Goal: Information Seeking & Learning: Learn about a topic

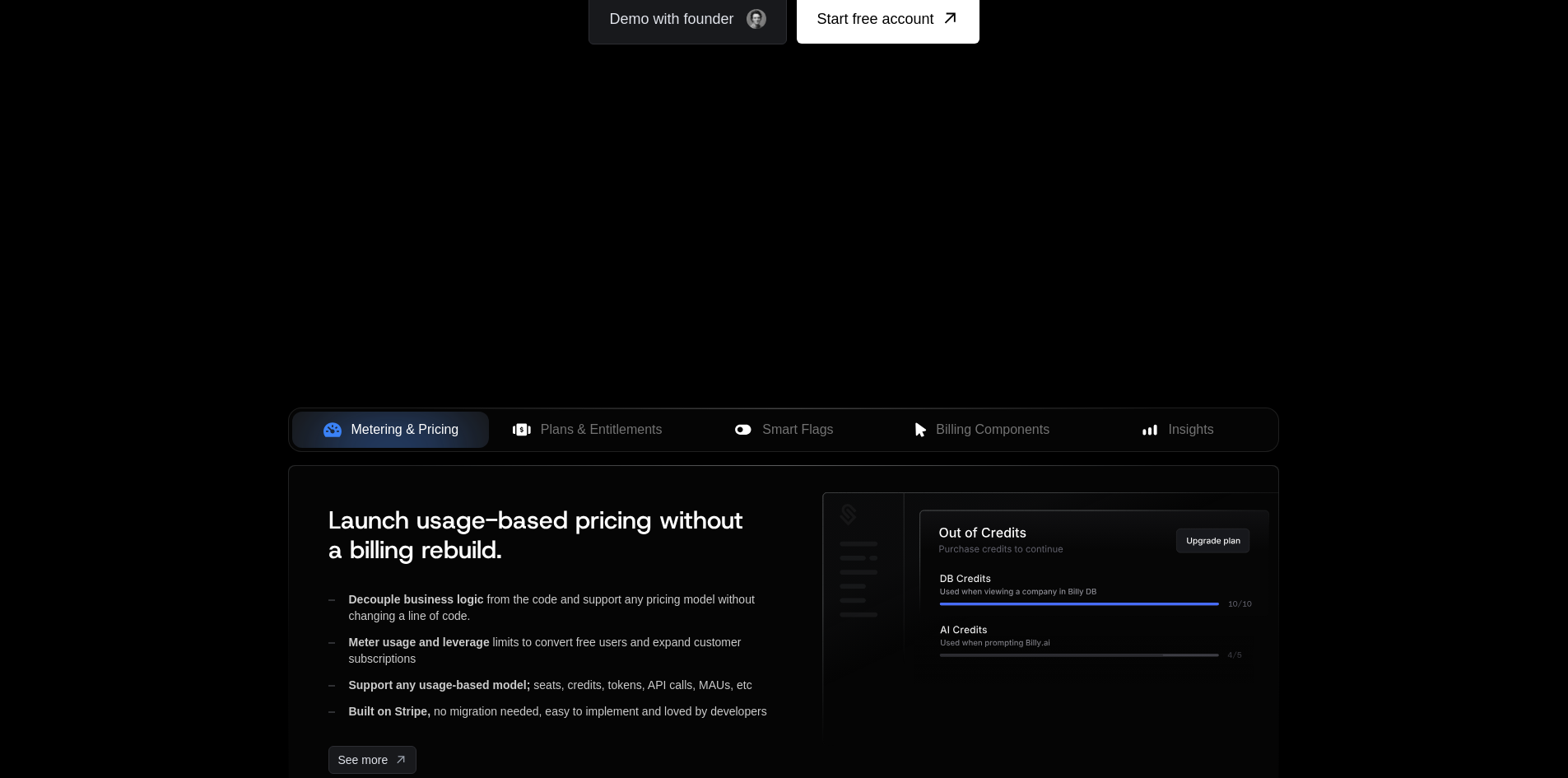
scroll to position [412, 0]
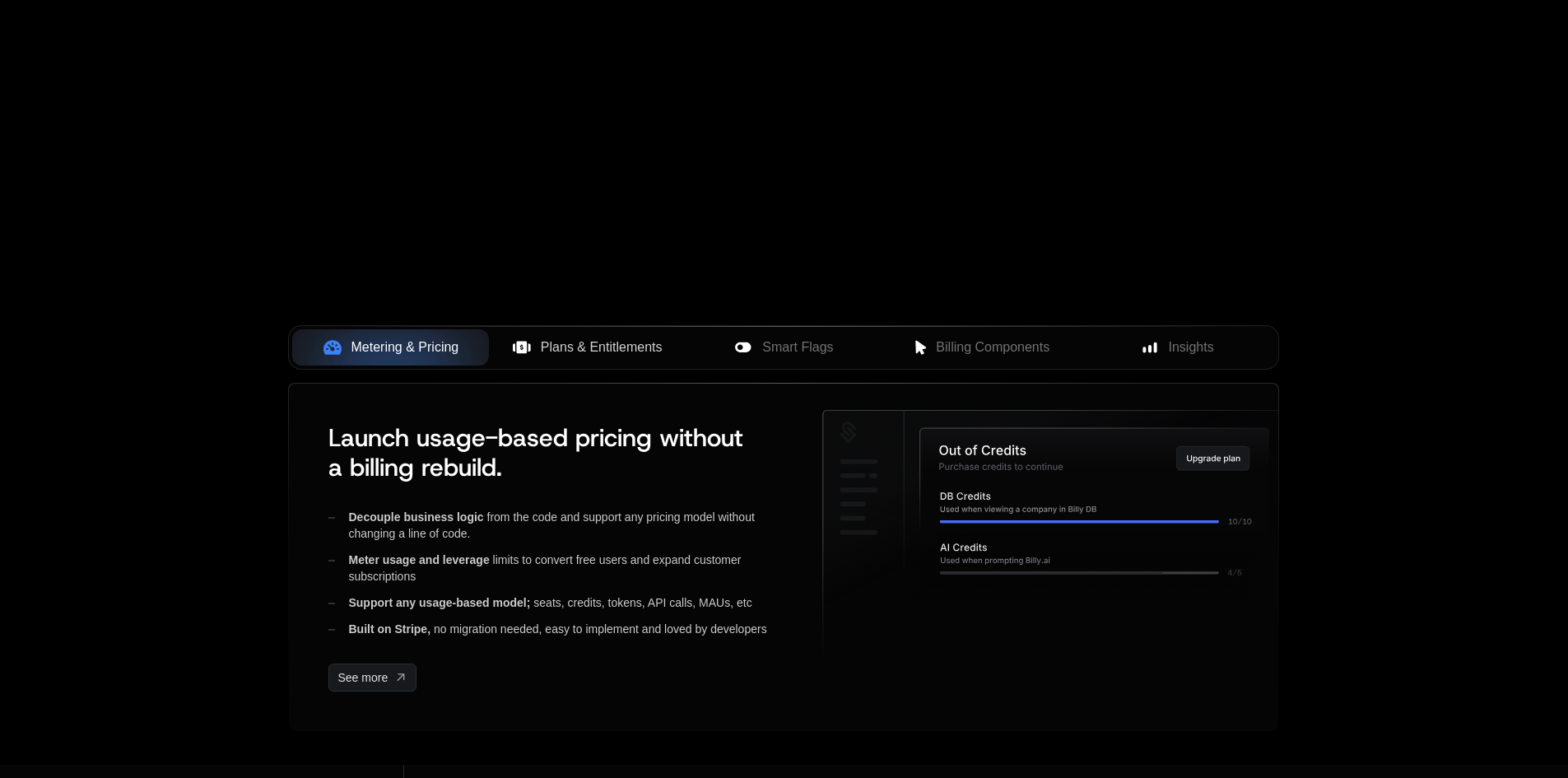
click at [582, 338] on span "Plans & Entitlements" at bounding box center [602, 347] width 122 height 20
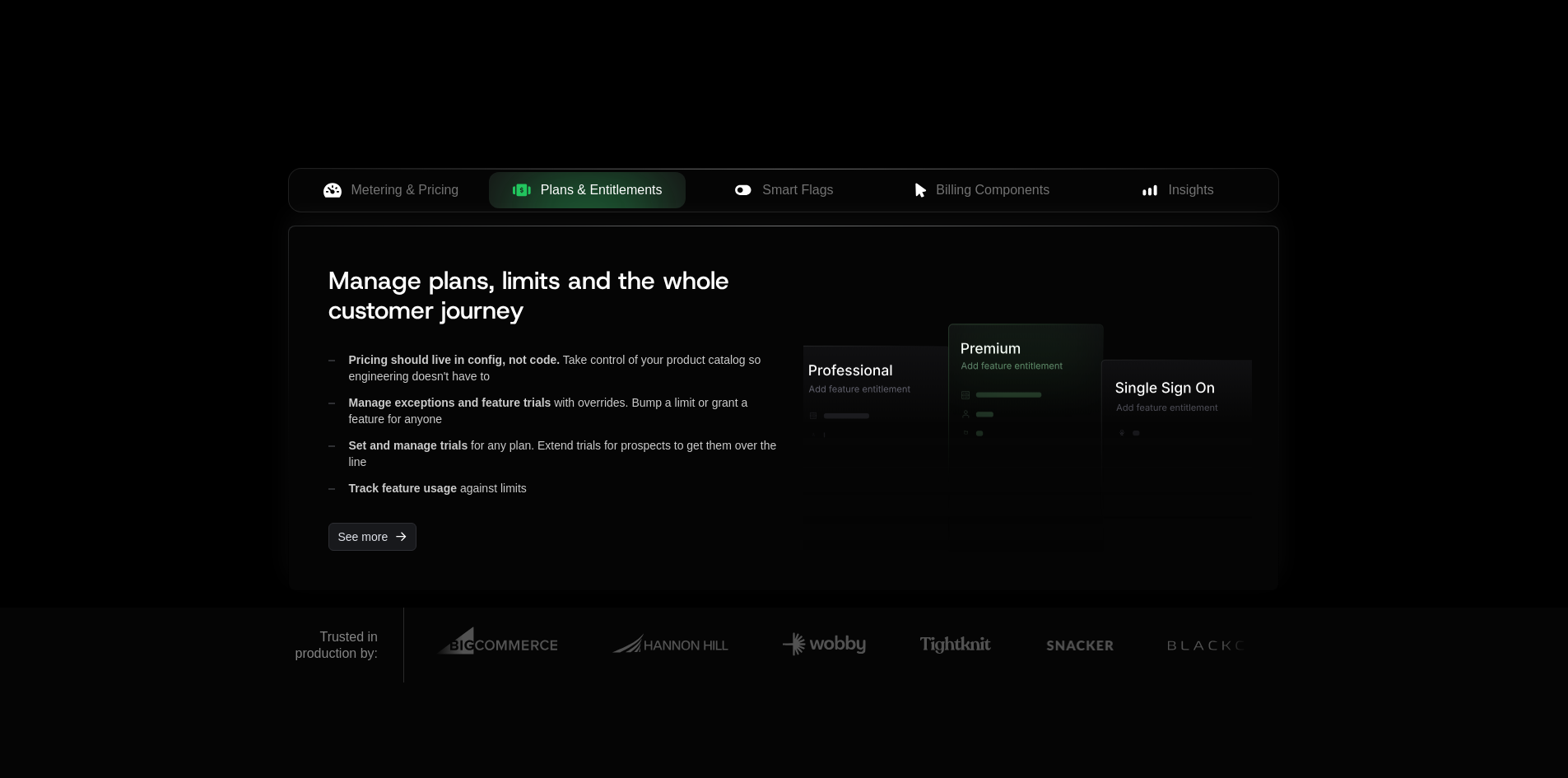
scroll to position [576, 0]
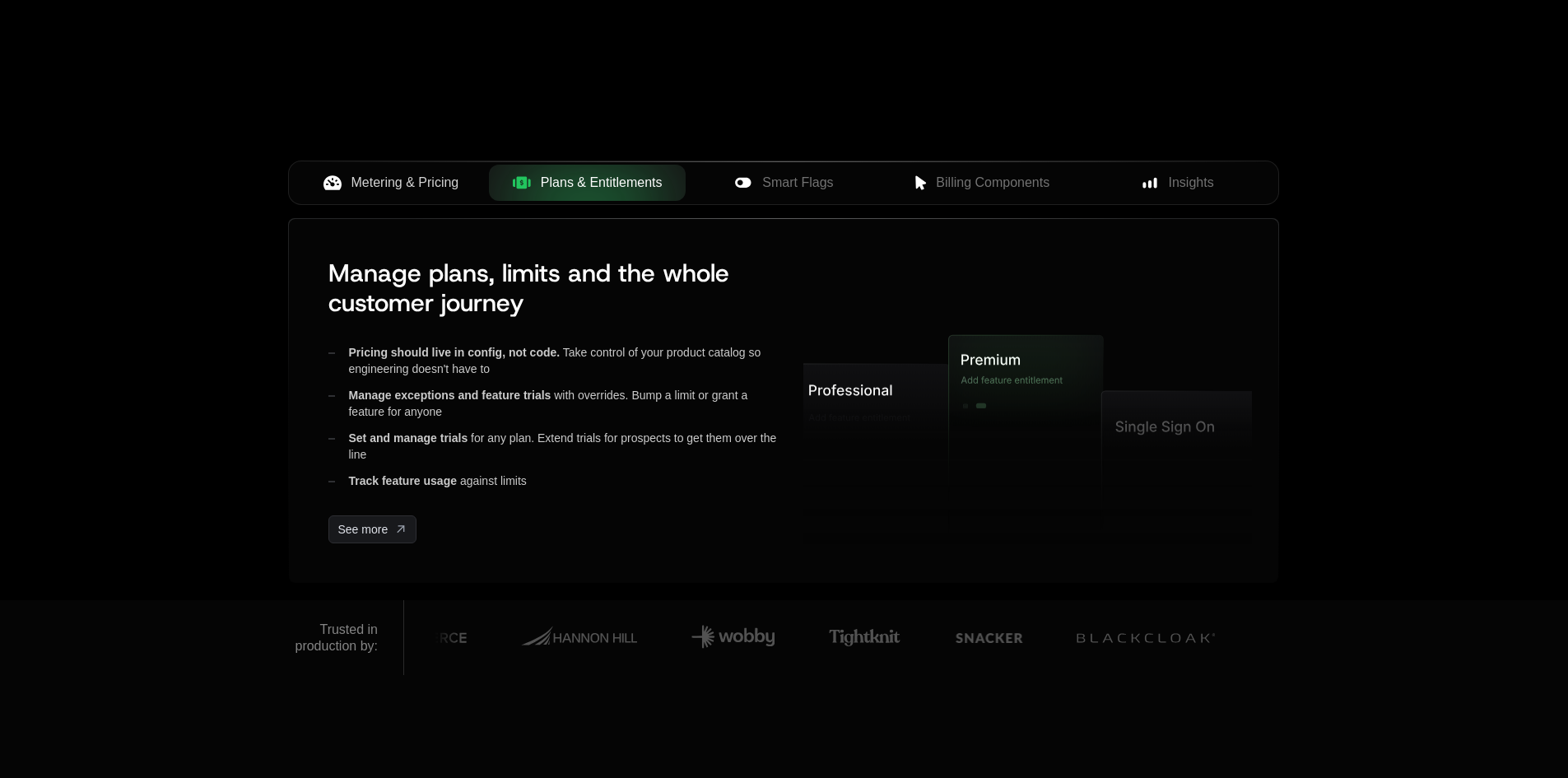
click at [388, 192] on span "Metering & Pricing" at bounding box center [405, 183] width 108 height 20
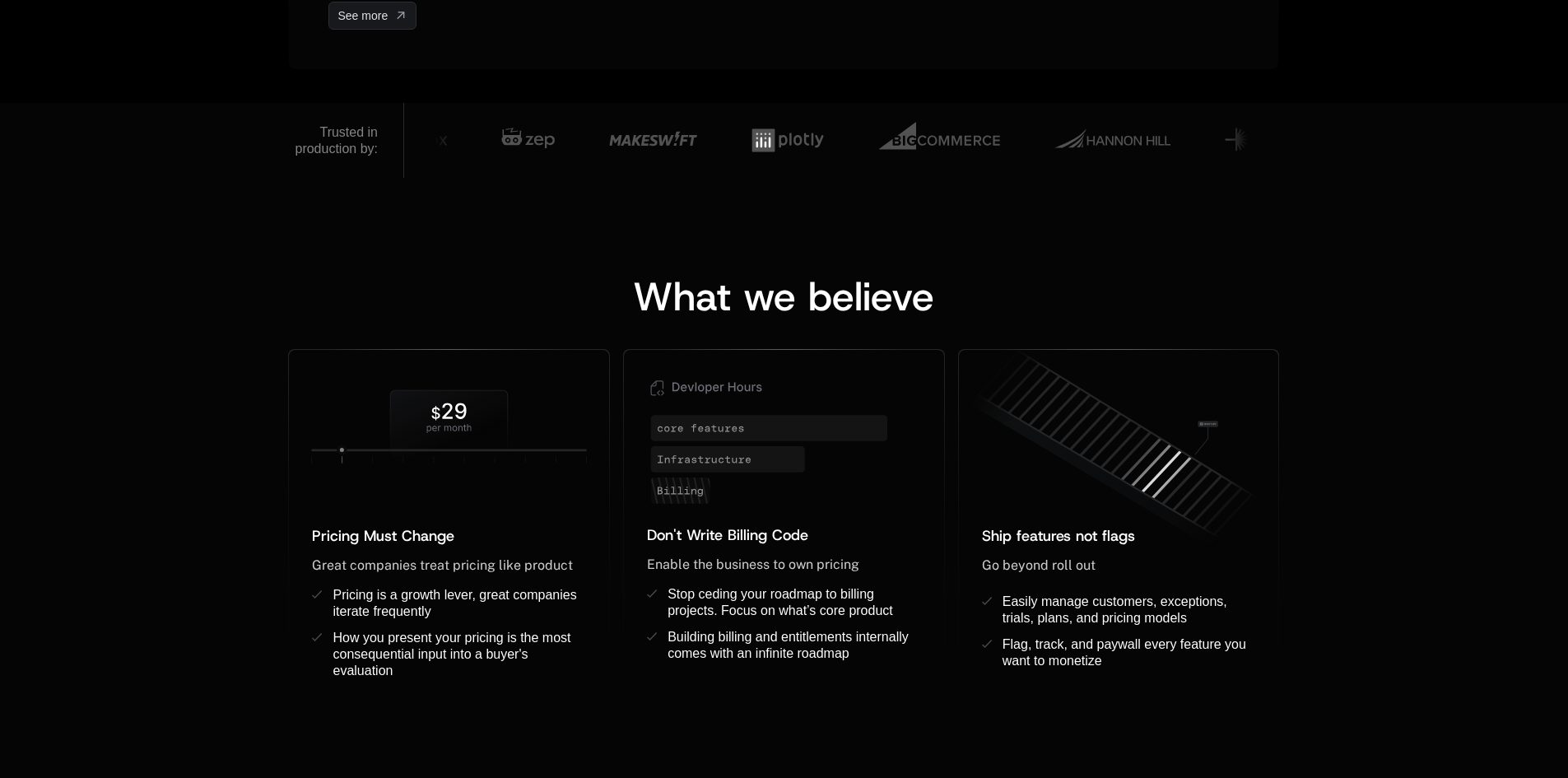
scroll to position [1152, 0]
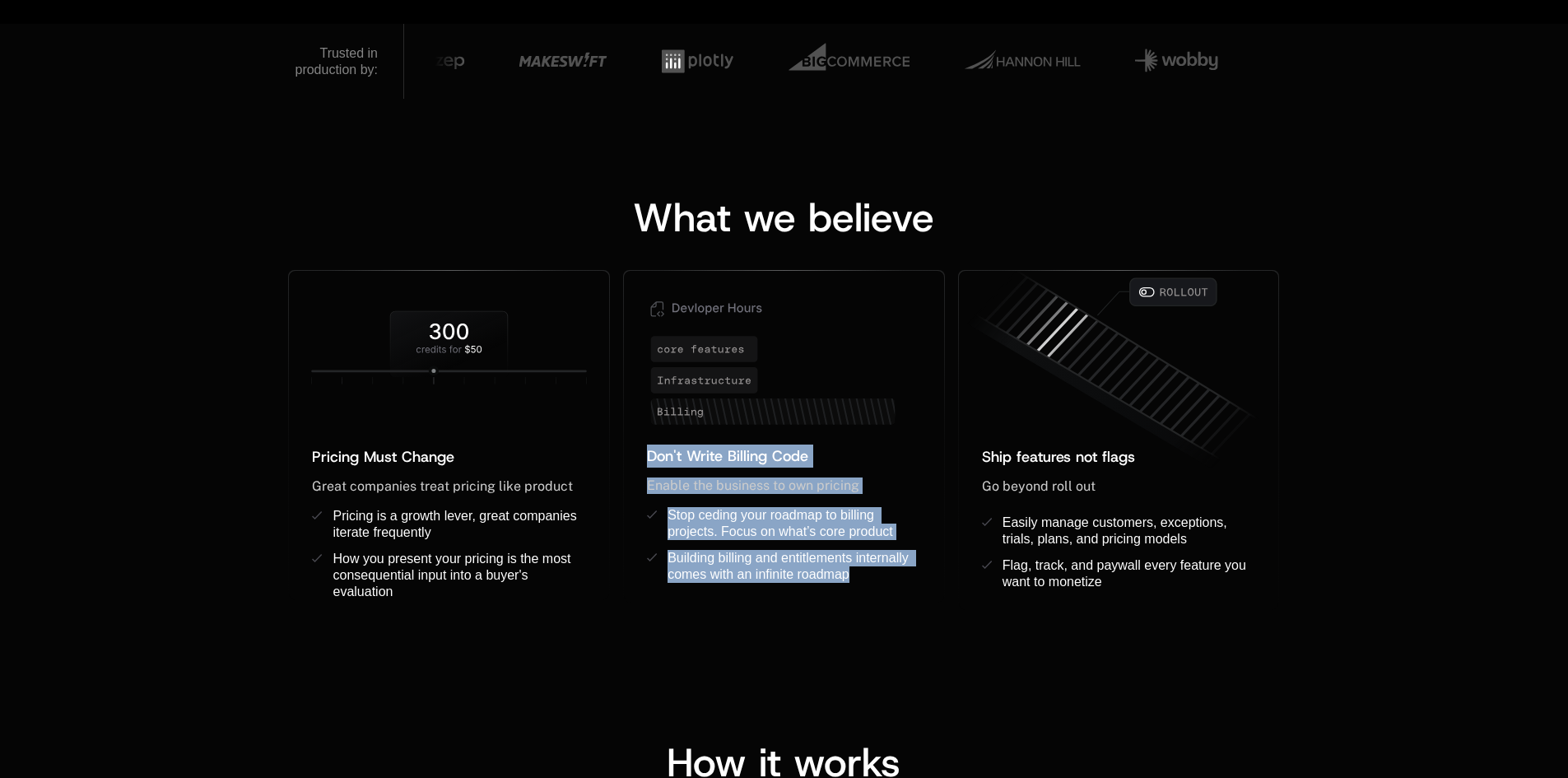
drag, startPoint x: 627, startPoint y: 293, endPoint x: 880, endPoint y: 607, distance: 403.2
click at [878, 607] on div "Don't Write Billing Code ﻿ Enable the business to own pricing ﻿ ﻿ Stop ceding y…" at bounding box center [783, 441] width 335 height 341
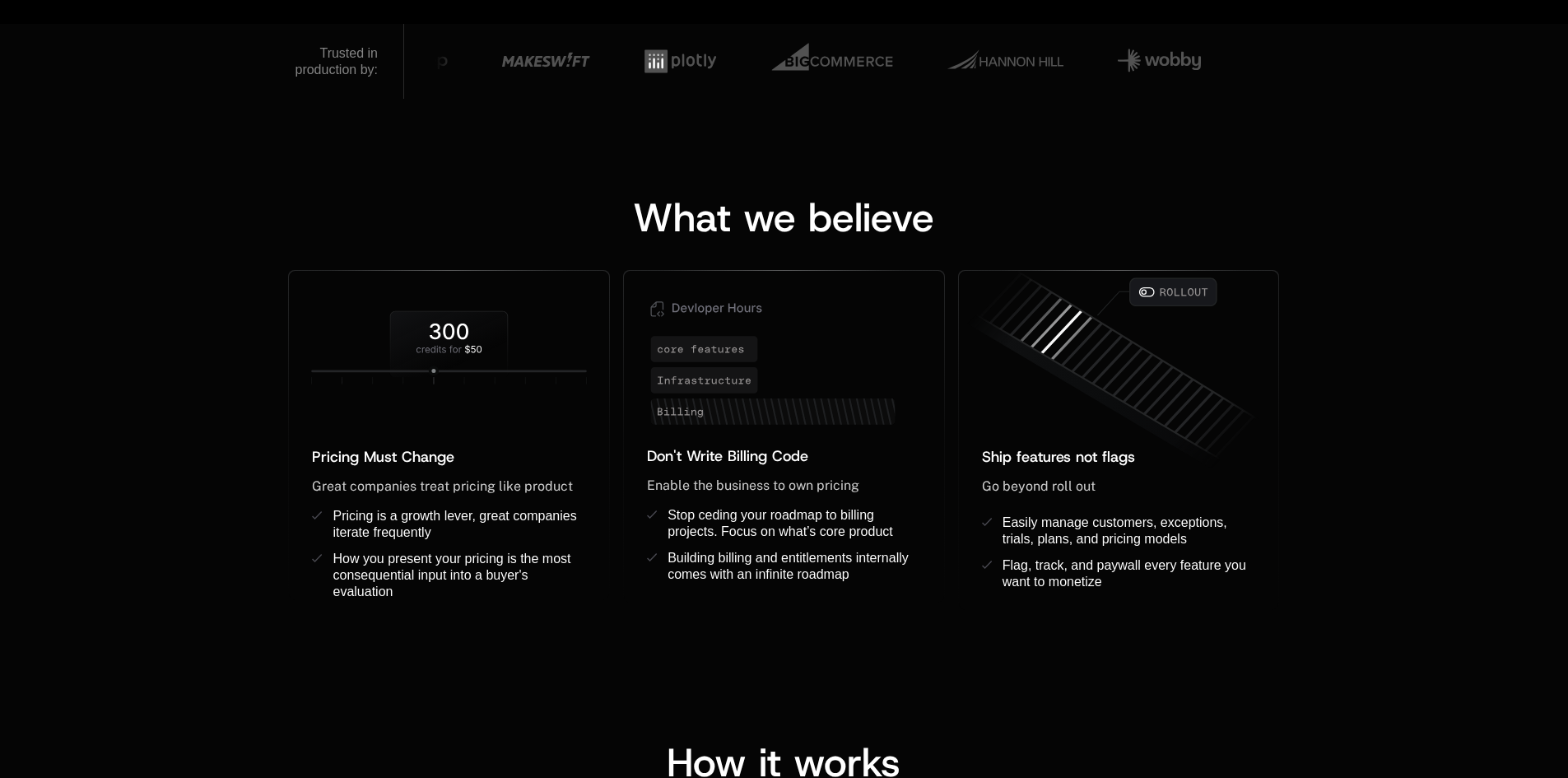
click at [1014, 650] on div "What we believe Pricing Must Change ﻿ ﻿ Great companies treat pricing like prod…" at bounding box center [784, 388] width 1568 height 578
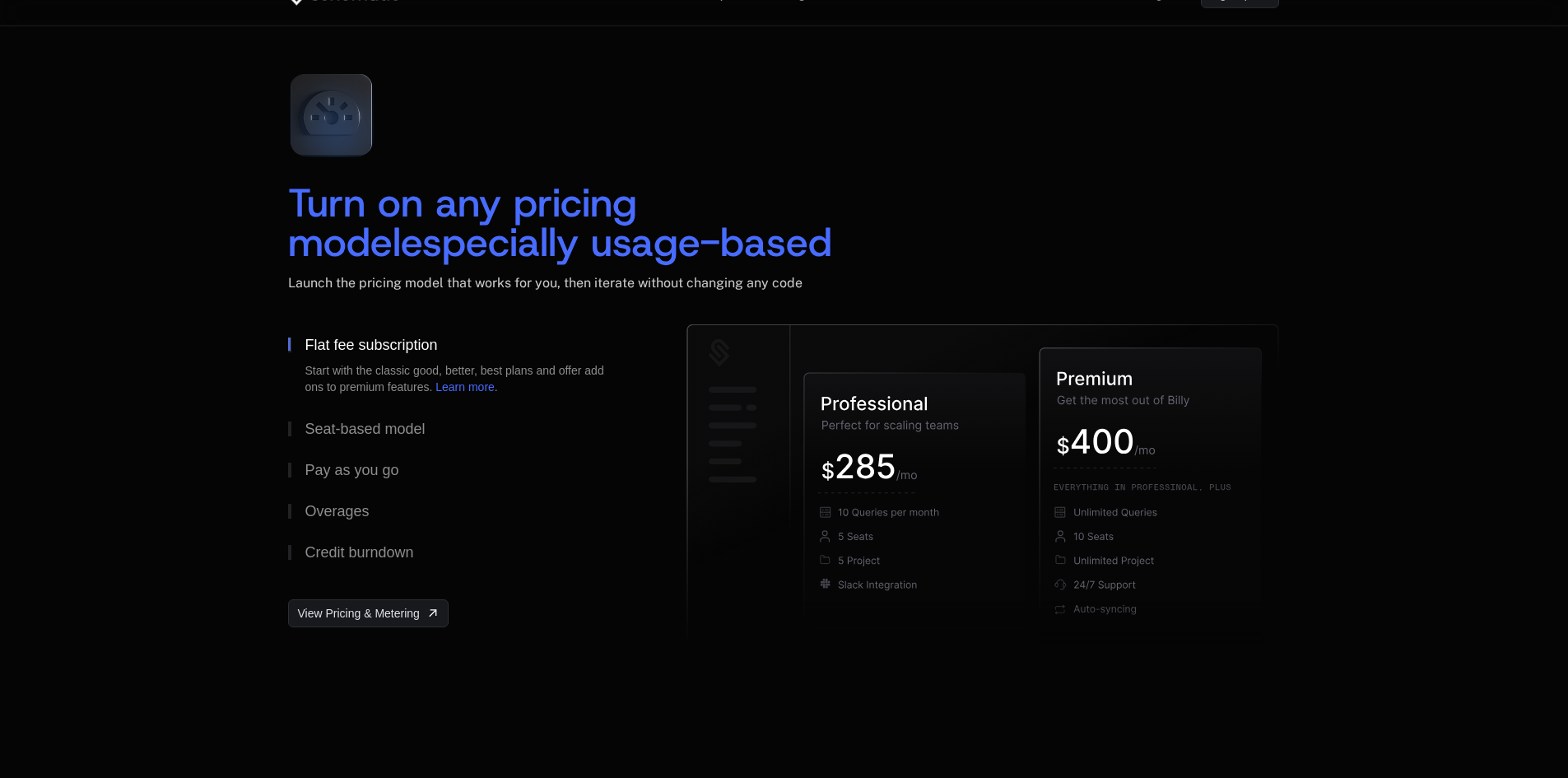
scroll to position [2305, 0]
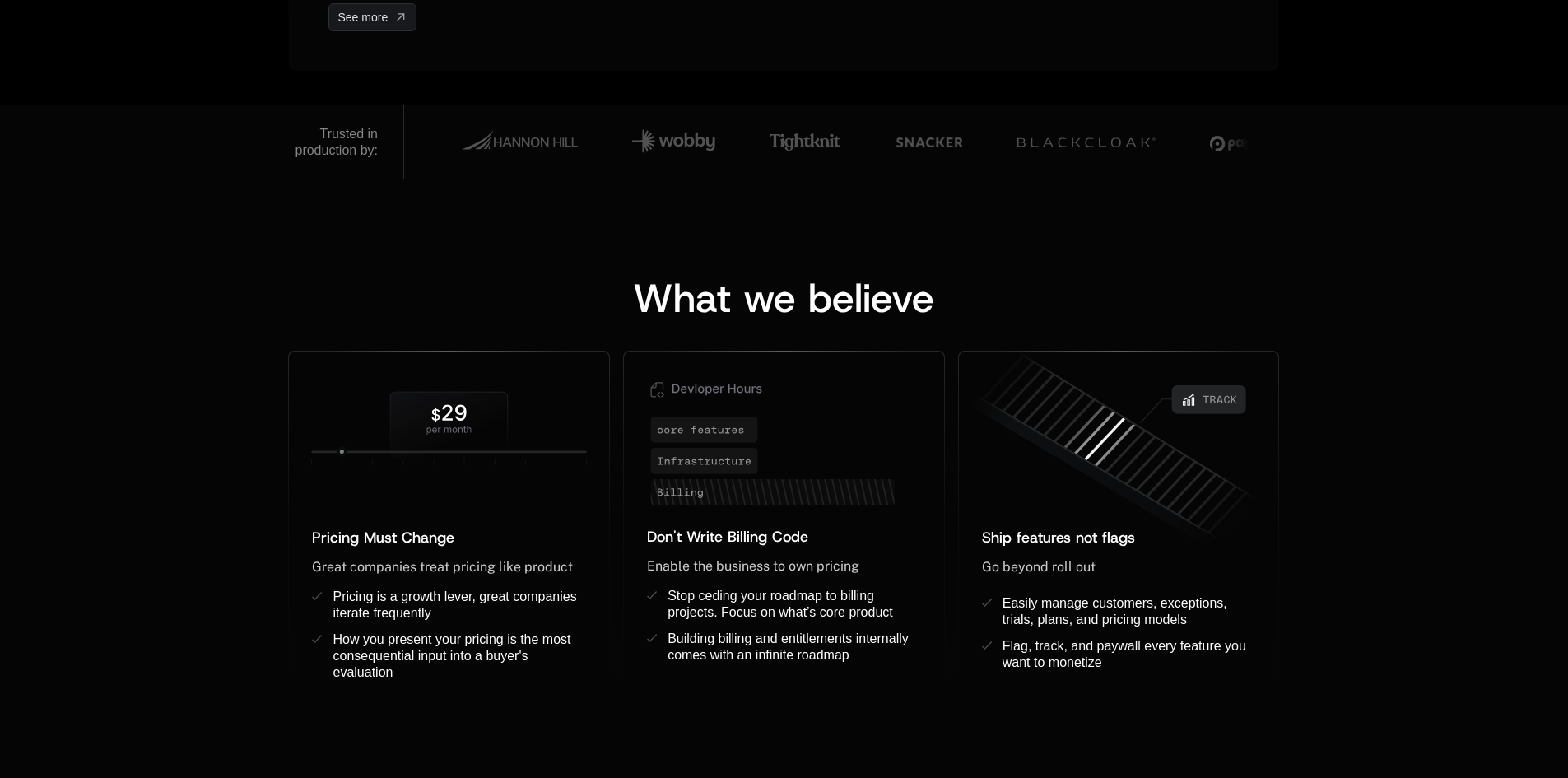
scroll to position [1152, 0]
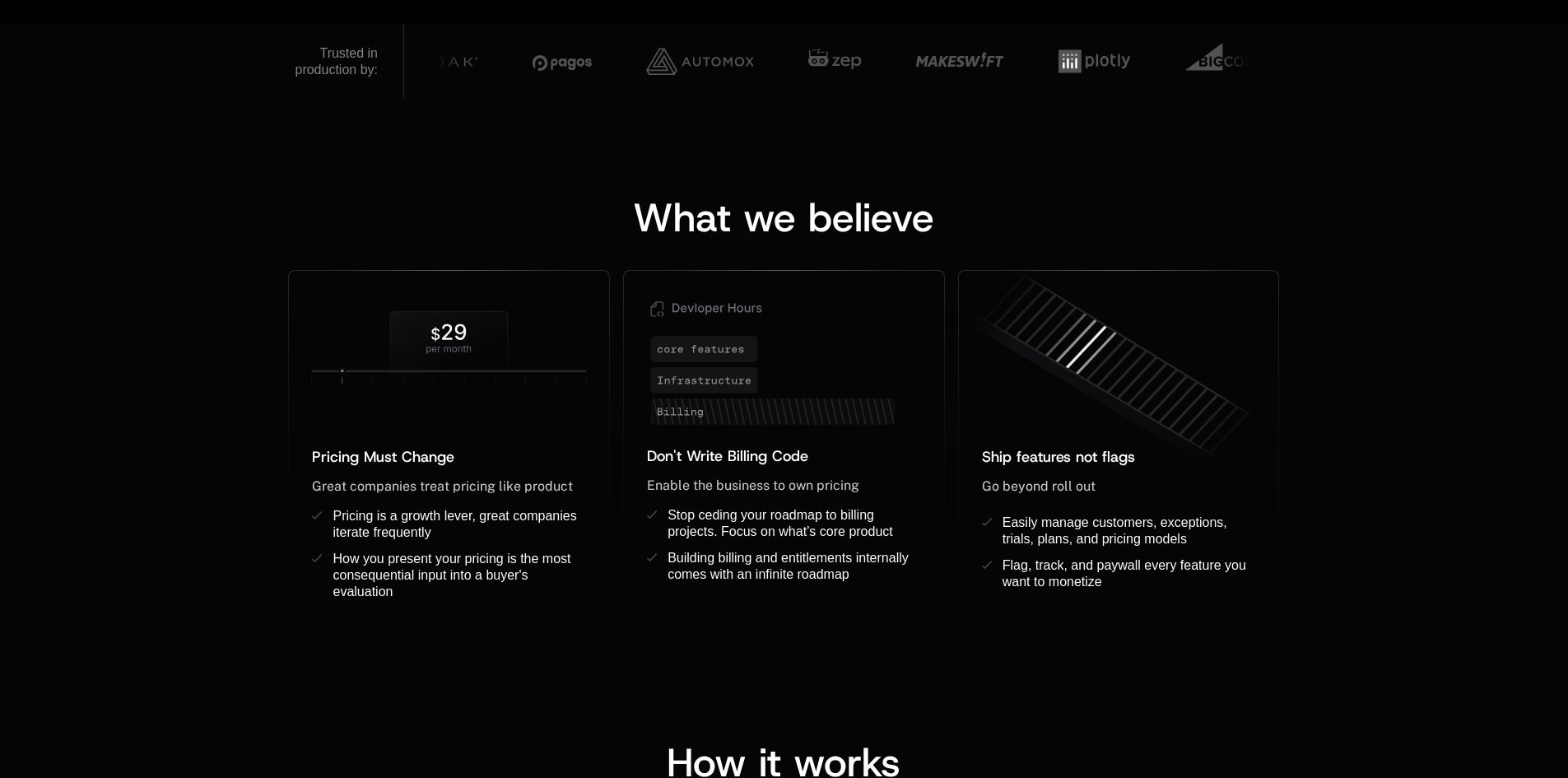
click at [1431, 111] on div "What we believe Pricing Must Change ﻿ ﻿ Great companies treat pricing like prod…" at bounding box center [784, 388] width 1568 height 578
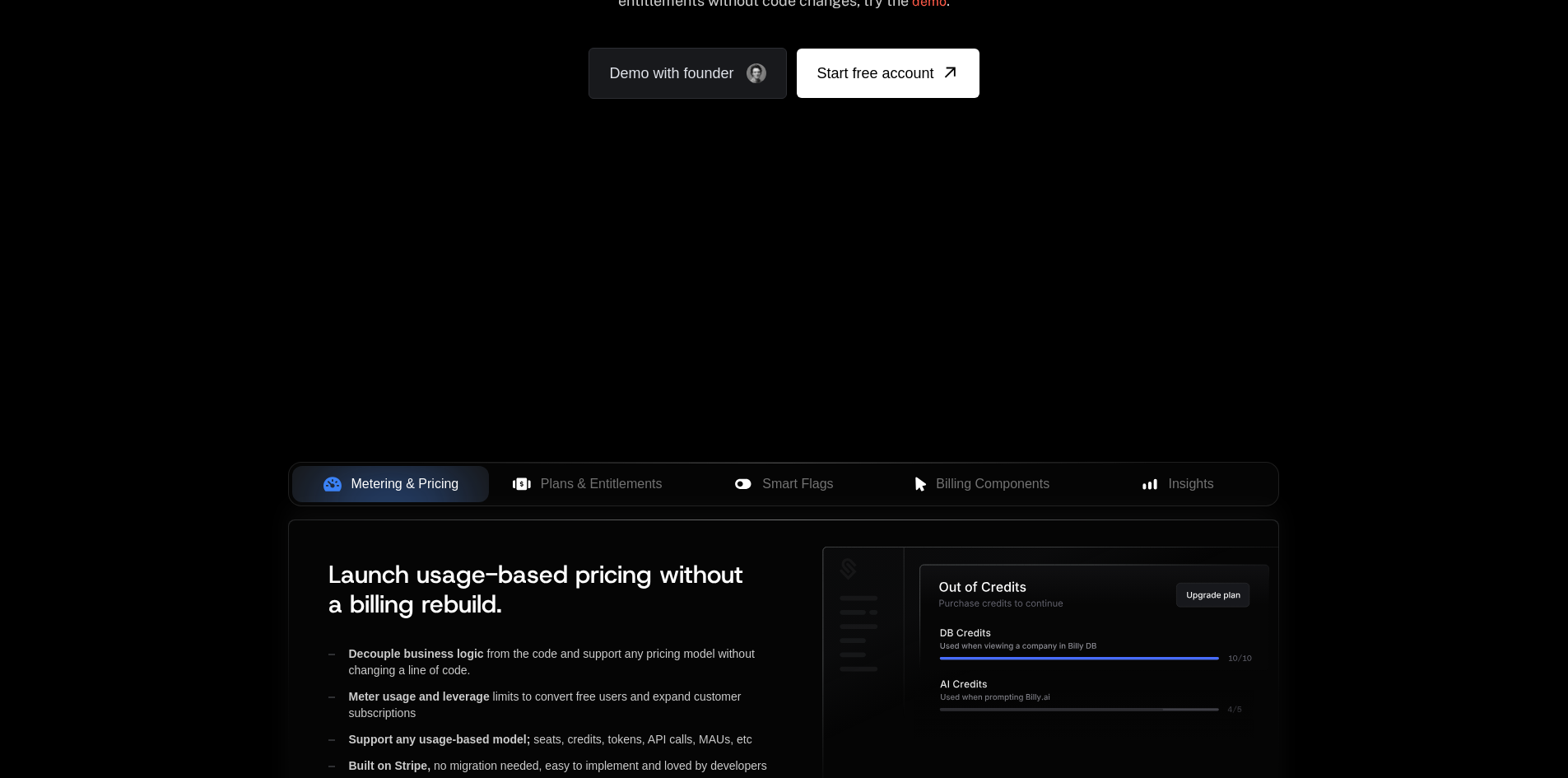
scroll to position [164, 0]
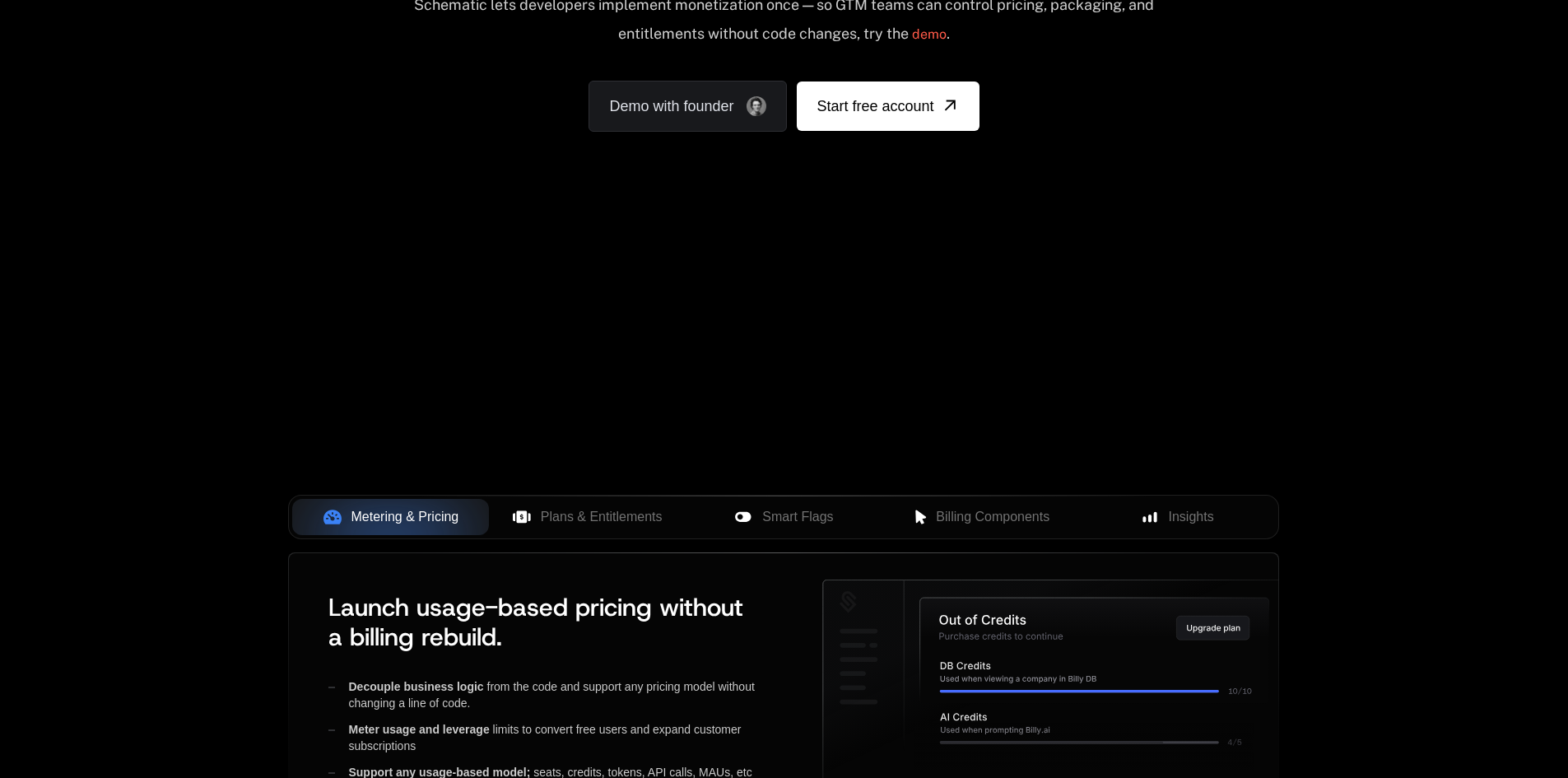
scroll to position [412, 0]
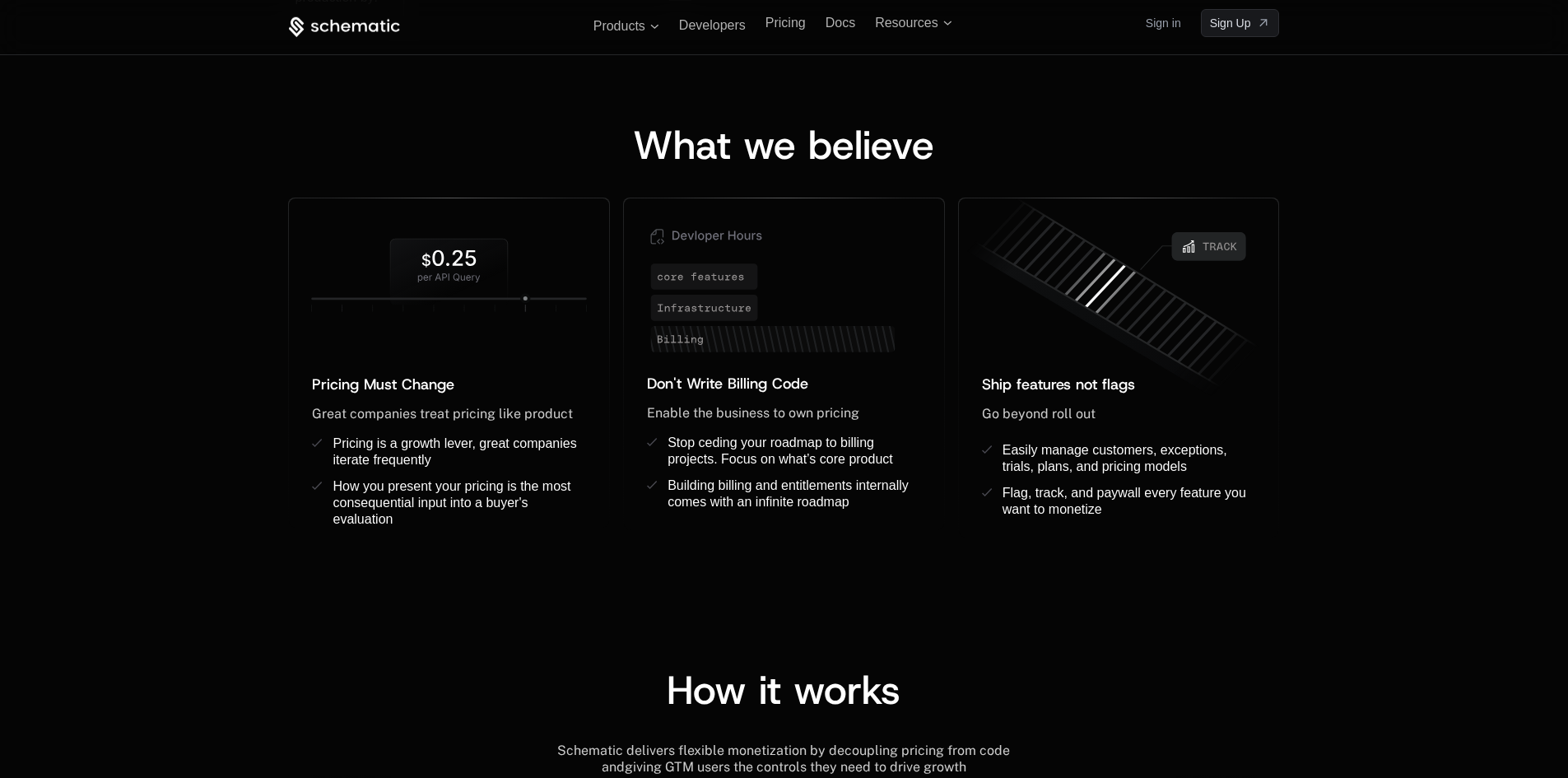
scroll to position [1152, 0]
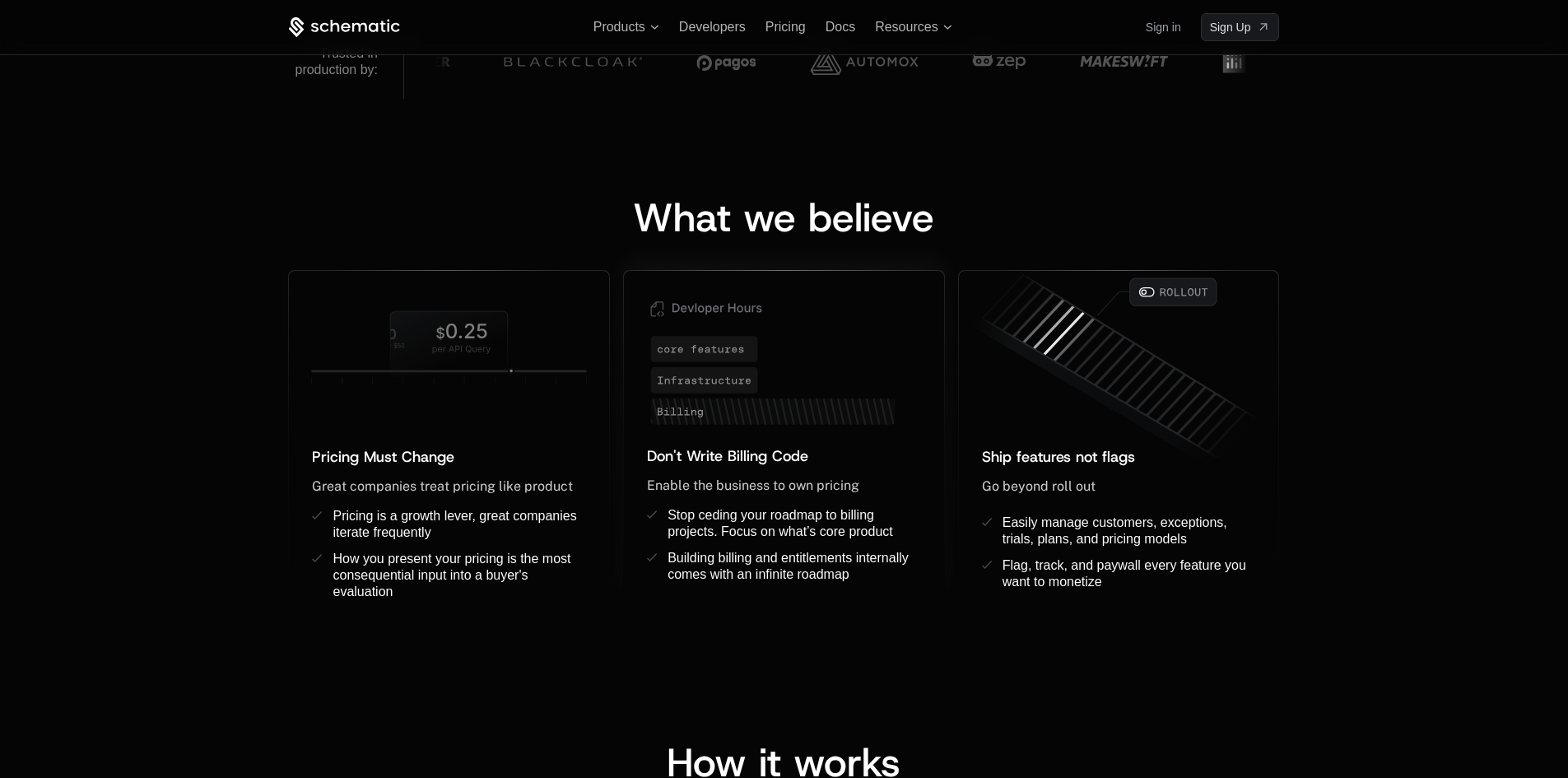
drag, startPoint x: 722, startPoint y: 452, endPoint x: 722, endPoint y: 463, distance: 11.0
drag, startPoint x: 722, startPoint y: 463, endPoint x: 89, endPoint y: 404, distance: 635.7
click at [89, 404] on div "What we believe Pricing Must Change ﻿ ﻿ Great companies treat pricing like prod…" at bounding box center [784, 388] width 1568 height 578
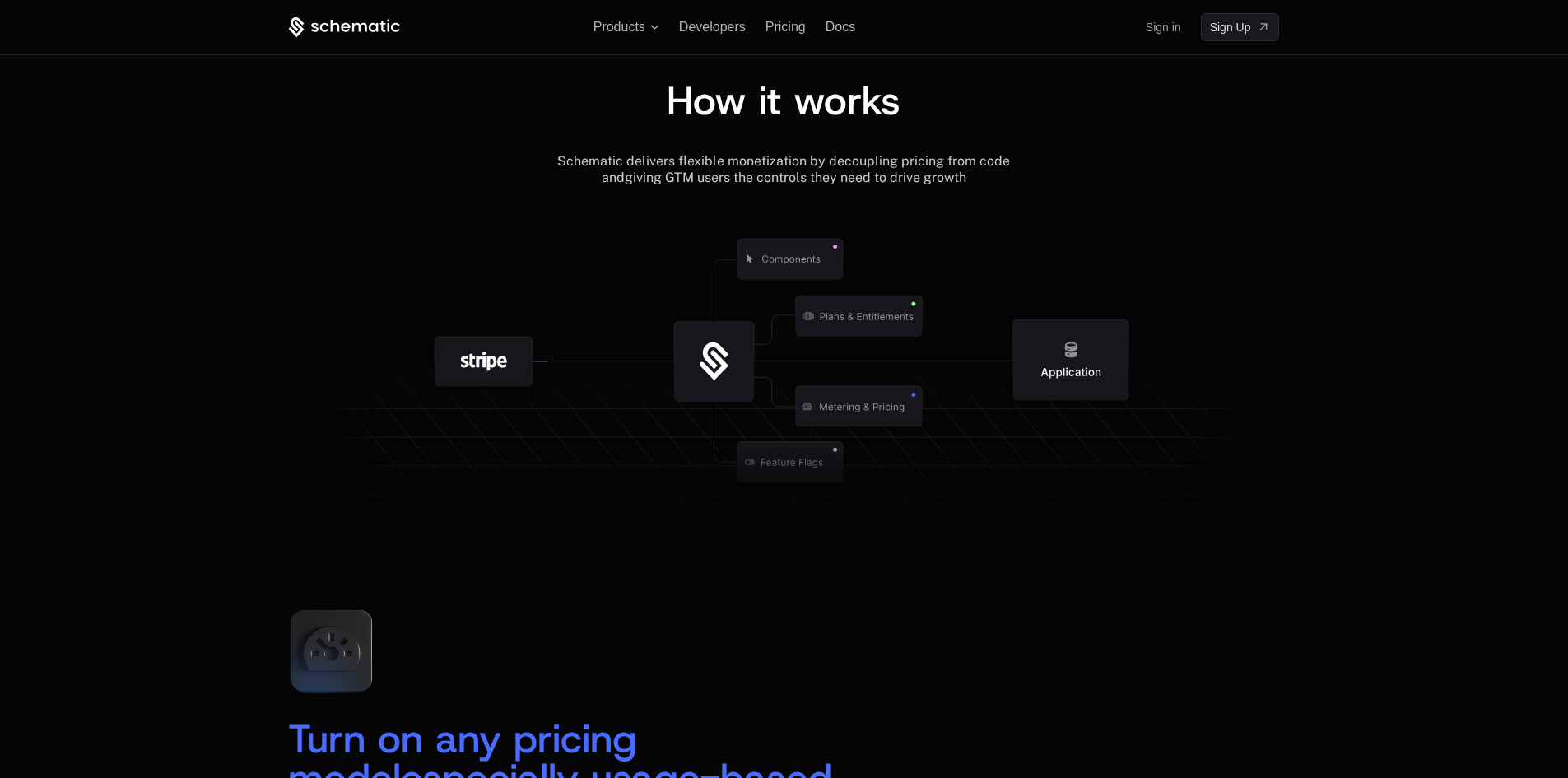
scroll to position [1811, 0]
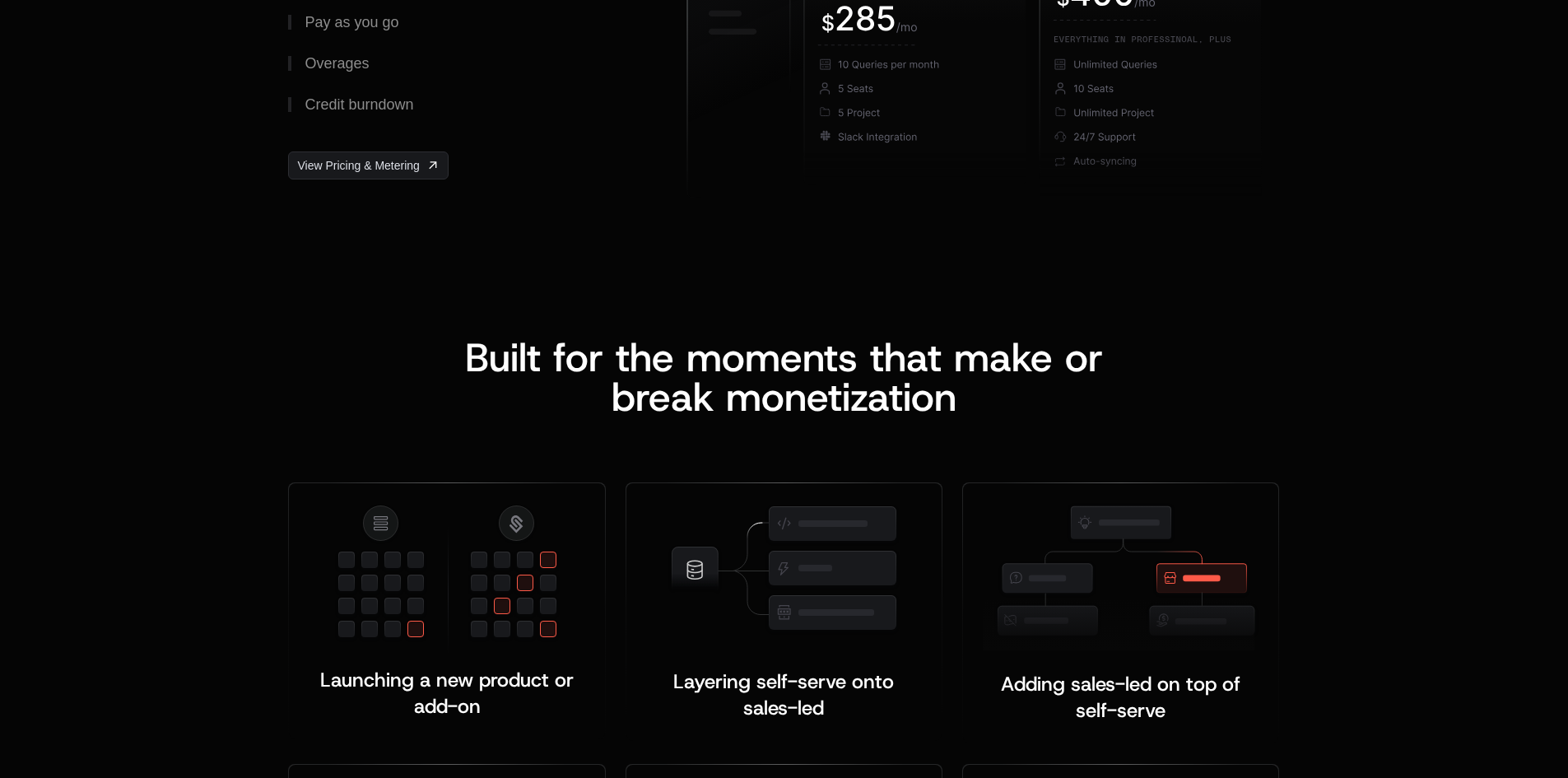
scroll to position [2799, 0]
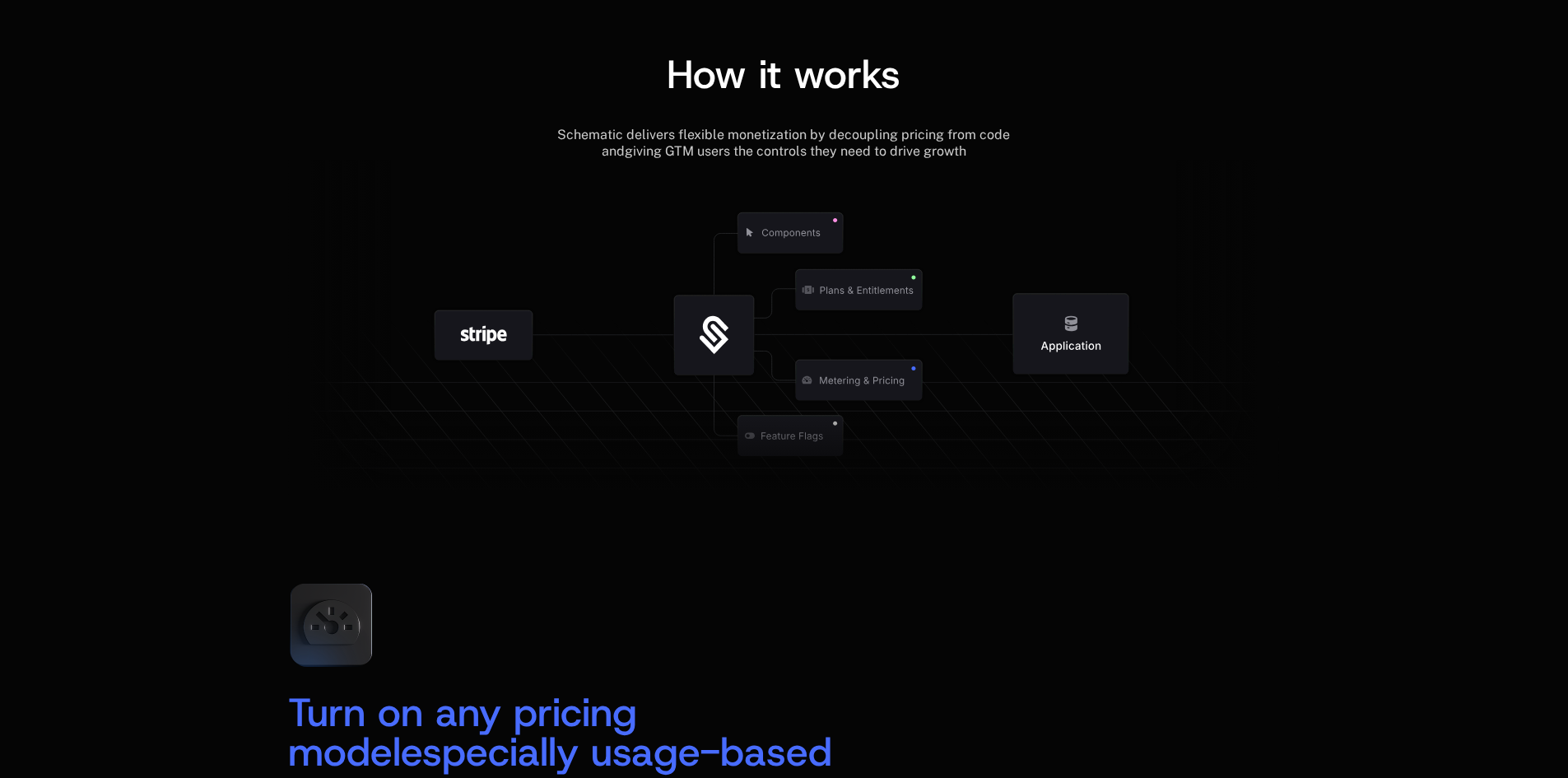
scroll to position [1811, 0]
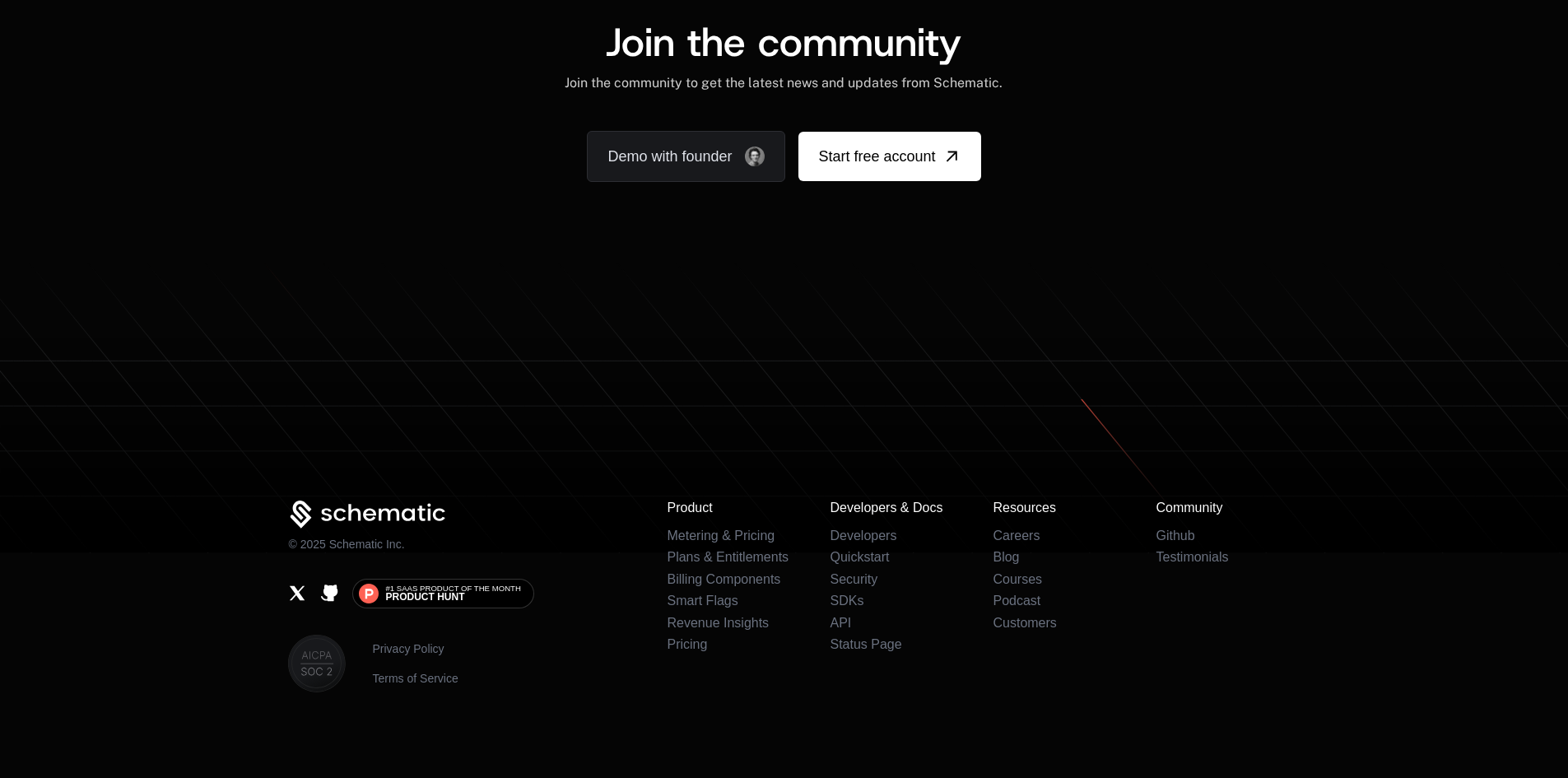
scroll to position [10211, 0]
